Goal: Task Accomplishment & Management: Use online tool/utility

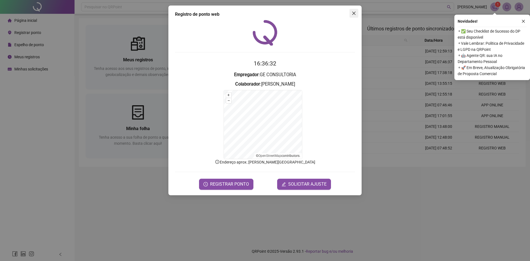
click at [354, 14] on icon "close" at bounding box center [353, 13] width 3 height 3
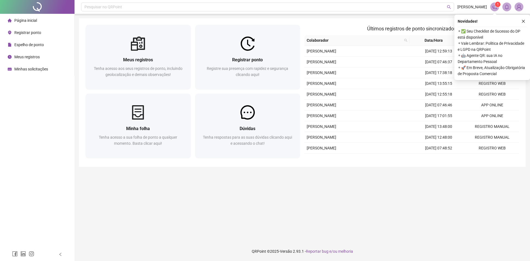
click at [34, 46] on span "Espelho de ponto" at bounding box center [29, 45] width 30 height 4
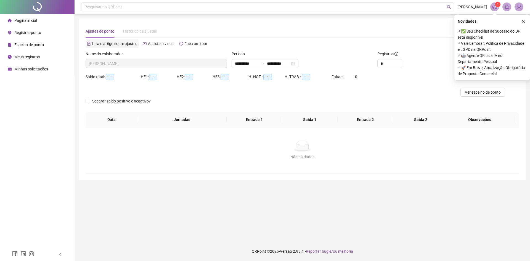
type input "**********"
click at [524, 19] on button "button" at bounding box center [523, 21] width 7 height 7
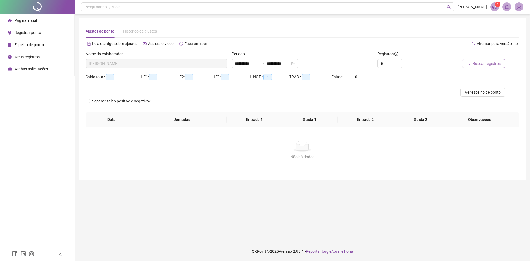
click at [480, 66] on span "Buscar registros" at bounding box center [487, 63] width 28 height 6
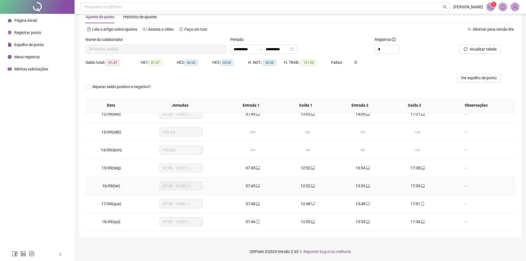
scroll to position [15, 0]
click at [30, 20] on span "Página inicial" at bounding box center [25, 20] width 23 height 4
